Goal: Task Accomplishment & Management: Use online tool/utility

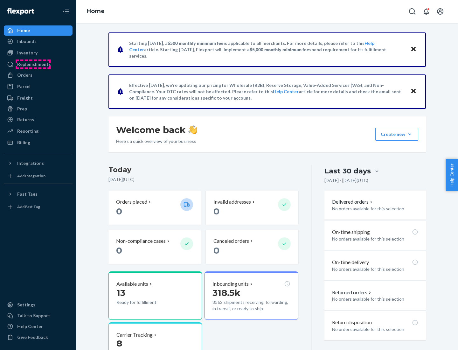
click at [33, 64] on div "Replenishments" at bounding box center [34, 64] width 34 height 6
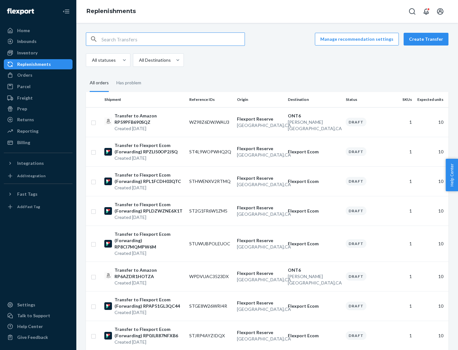
click at [427, 39] on button "Create Transfer" at bounding box center [425, 39] width 45 height 13
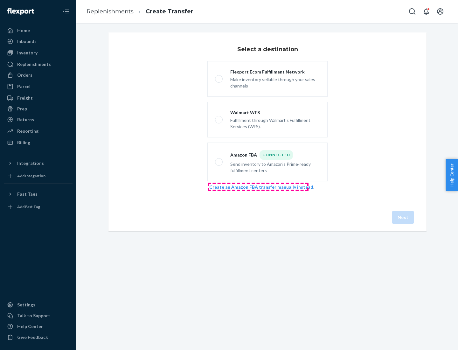
click at [258, 187] on link "Create an Amazon FBA transfer manually instead" at bounding box center [261, 186] width 104 height 5
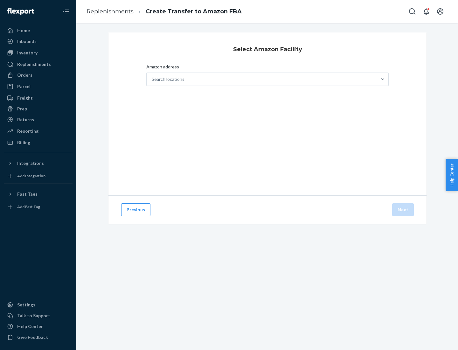
click at [262, 79] on div "Search locations" at bounding box center [262, 79] width 230 height 13
click at [152, 79] on input "Amazon address Search locations" at bounding box center [152, 79] width 1 height 6
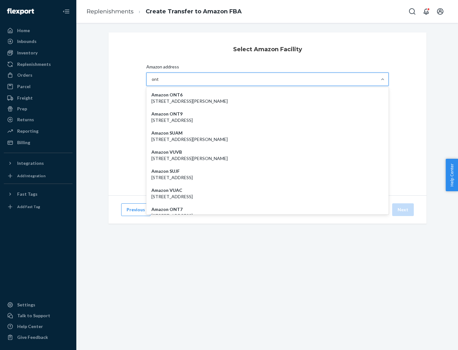
type input "ont6"
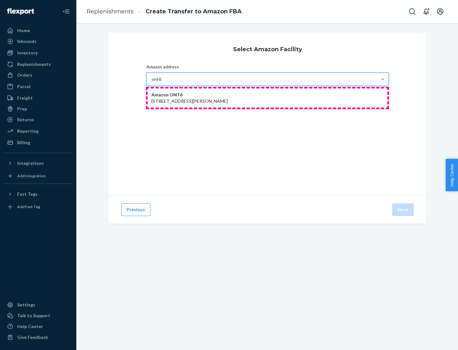
click at [267, 98] on p "[STREET_ADDRESS][PERSON_NAME]" at bounding box center [267, 101] width 232 height 6
click at [161, 82] on input "ont6" at bounding box center [157, 79] width 10 height 6
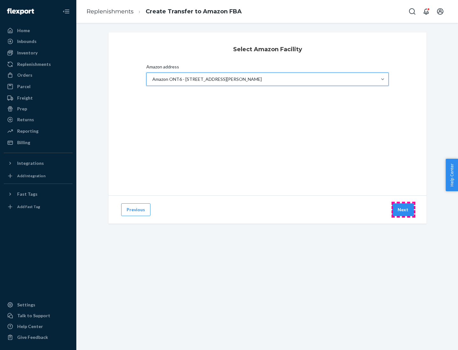
click at [403, 209] on button "Next" at bounding box center [403, 209] width 22 height 13
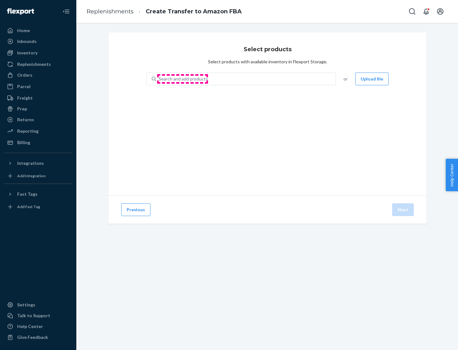
click at [182, 79] on div "Search and add products" at bounding box center [183, 79] width 49 height 6
click at [159, 79] on input "Search and add products" at bounding box center [159, 79] width 1 height 6
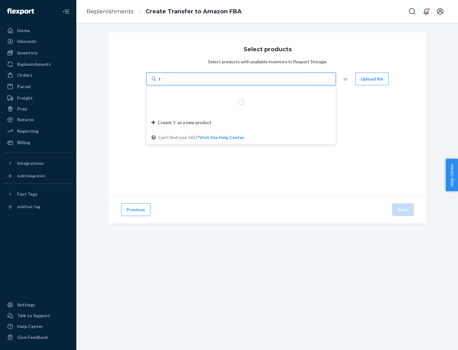
type input "test"
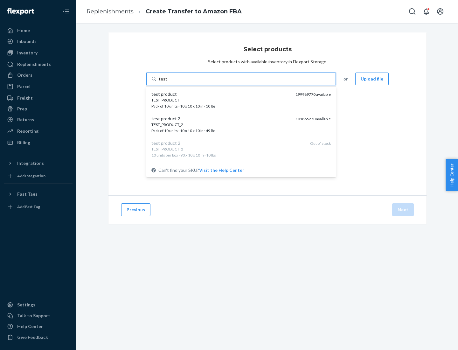
scroll to position [3, 0]
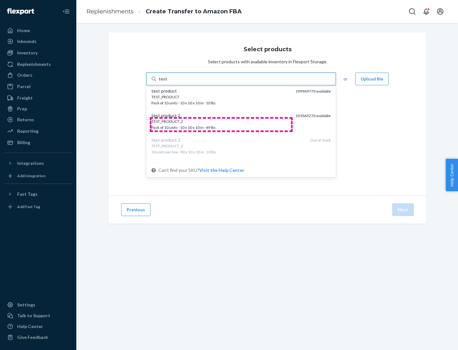
click at [221, 124] on div "TEST_PRODUCT_2 Pack of 10 units · 10 x 10 x 10 in · 49 lbs" at bounding box center [220, 125] width 139 height 12
click at [167, 82] on input "test" at bounding box center [163, 79] width 8 height 6
